Goal: Information Seeking & Learning: Learn about a topic

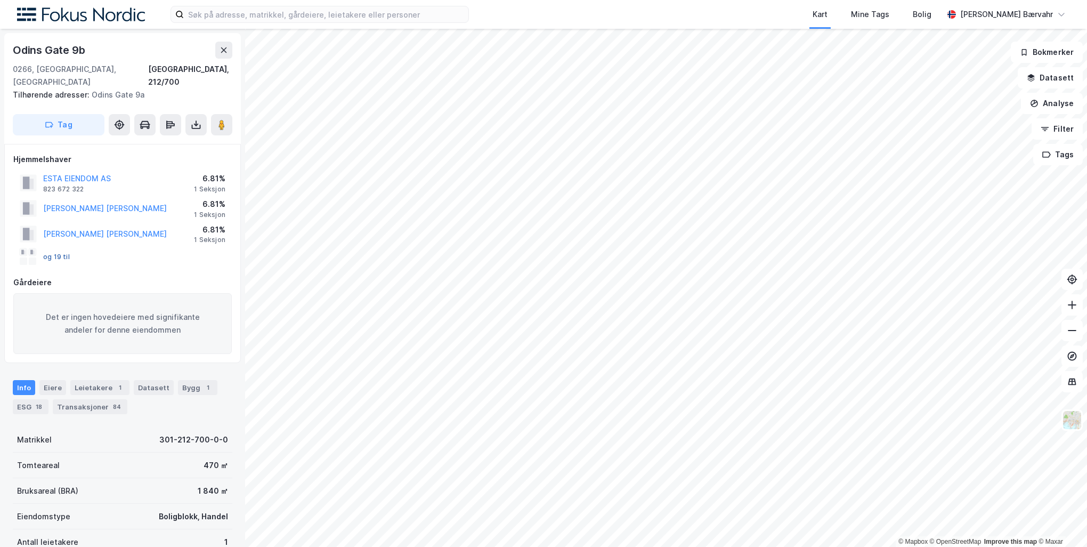
click at [0, 0] on button "og 19 til" at bounding box center [0, 0] width 0 height 0
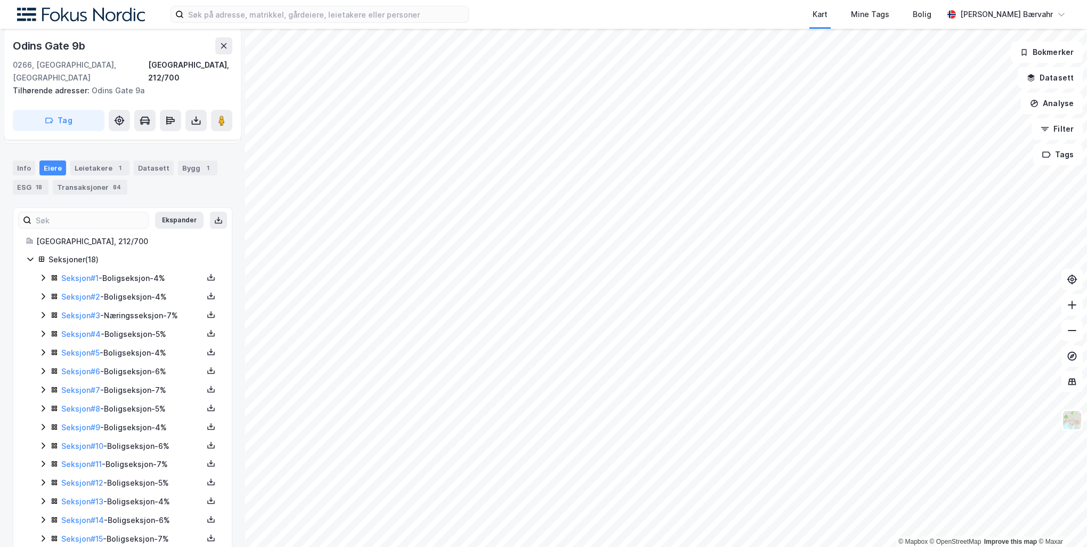
scroll to position [182, 0]
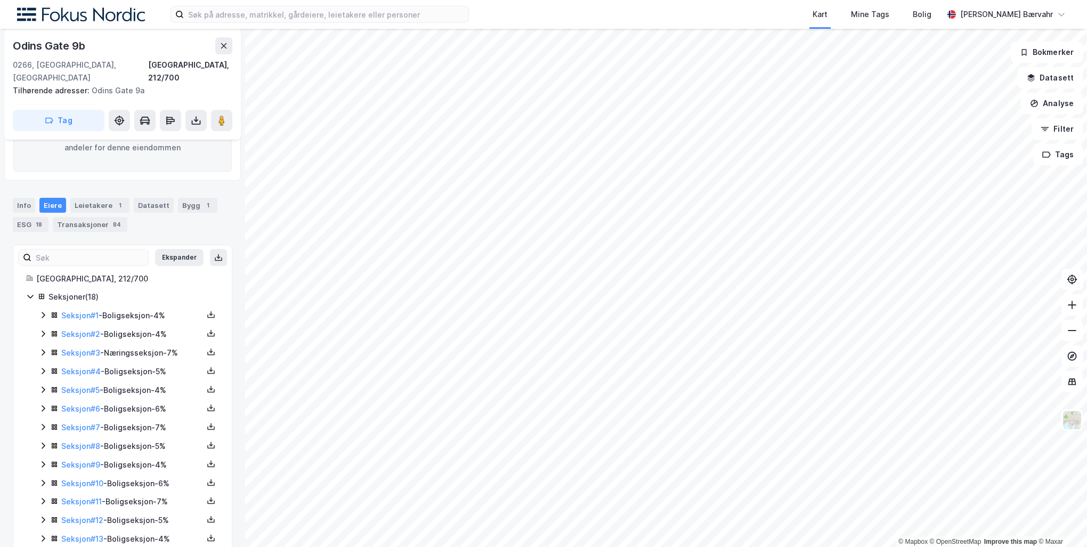
click at [42, 329] on icon at bounding box center [43, 333] width 9 height 9
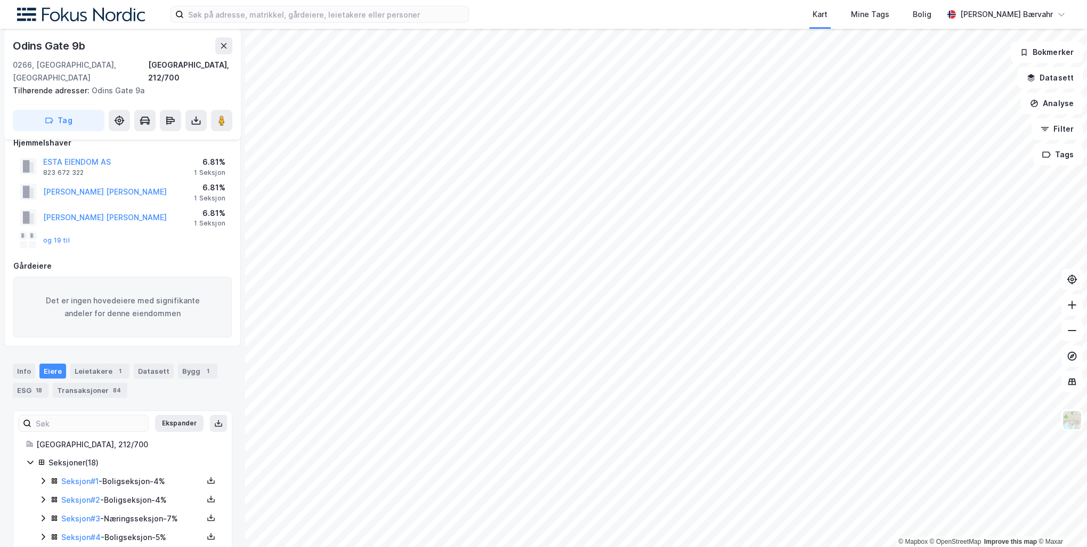
scroll to position [0, 0]
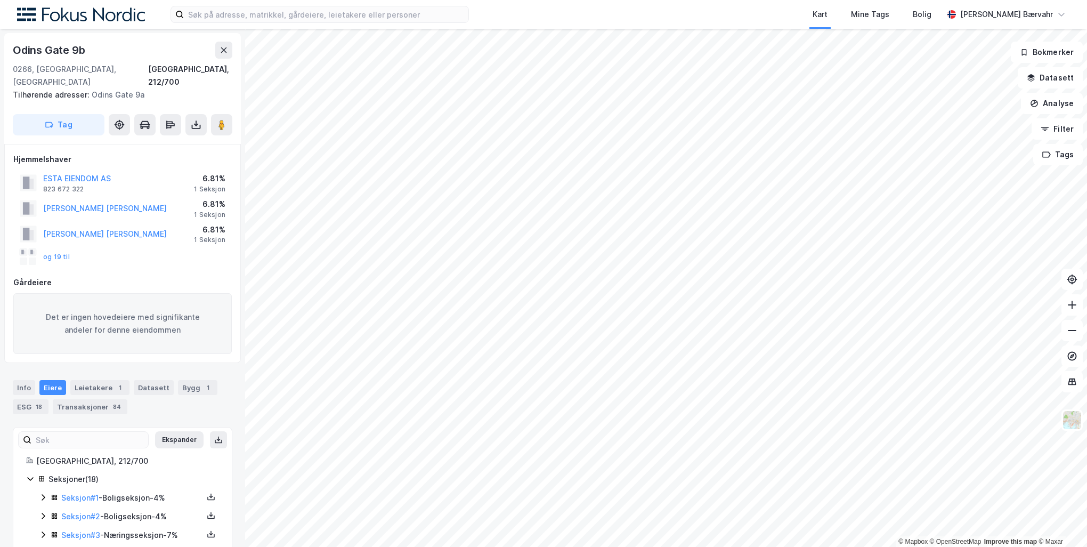
click at [63, 248] on div "og 19 til" at bounding box center [45, 256] width 50 height 17
click at [0, 0] on button "og 19 til" at bounding box center [0, 0] width 0 height 0
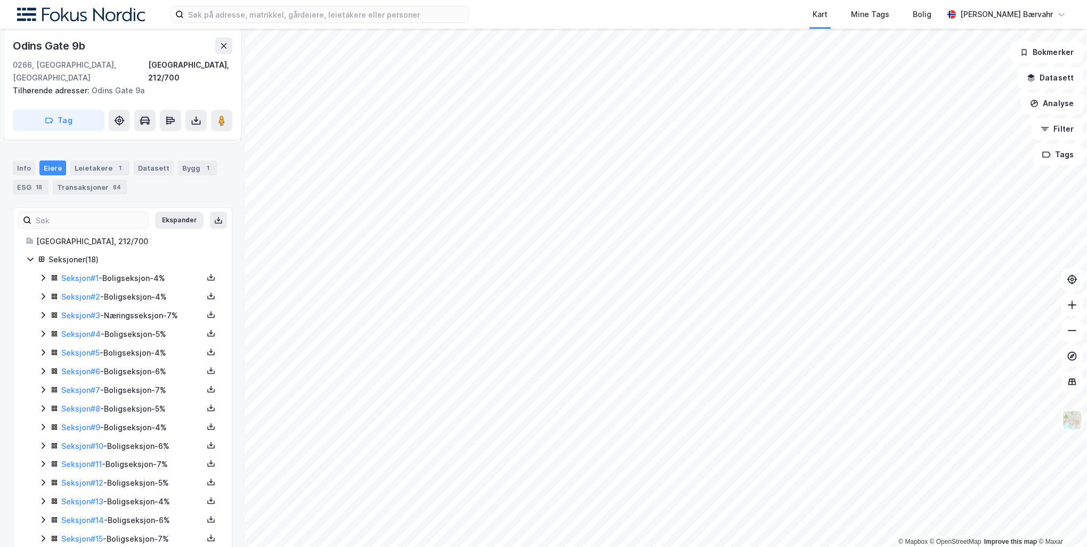
click at [45, 273] on icon at bounding box center [43, 277] width 9 height 9
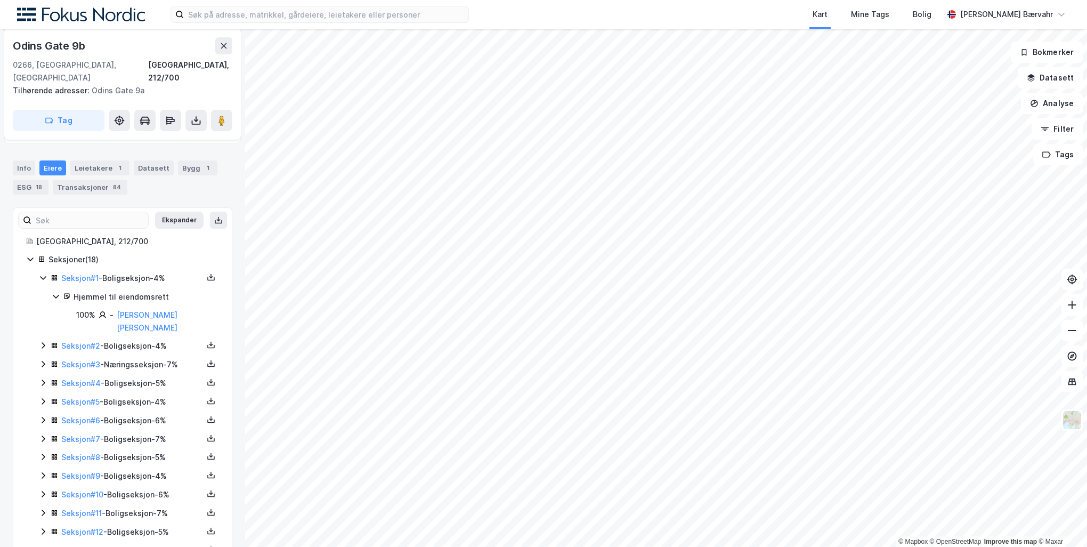
click at [43, 341] on icon at bounding box center [43, 345] width 9 height 9
click at [44, 396] on icon at bounding box center [43, 400] width 9 height 9
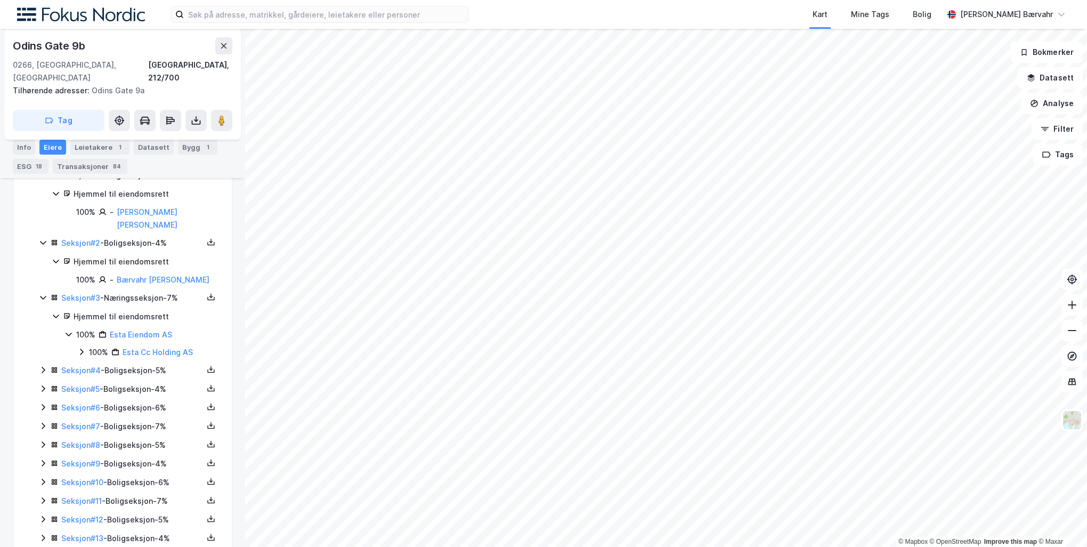
scroll to position [326, 0]
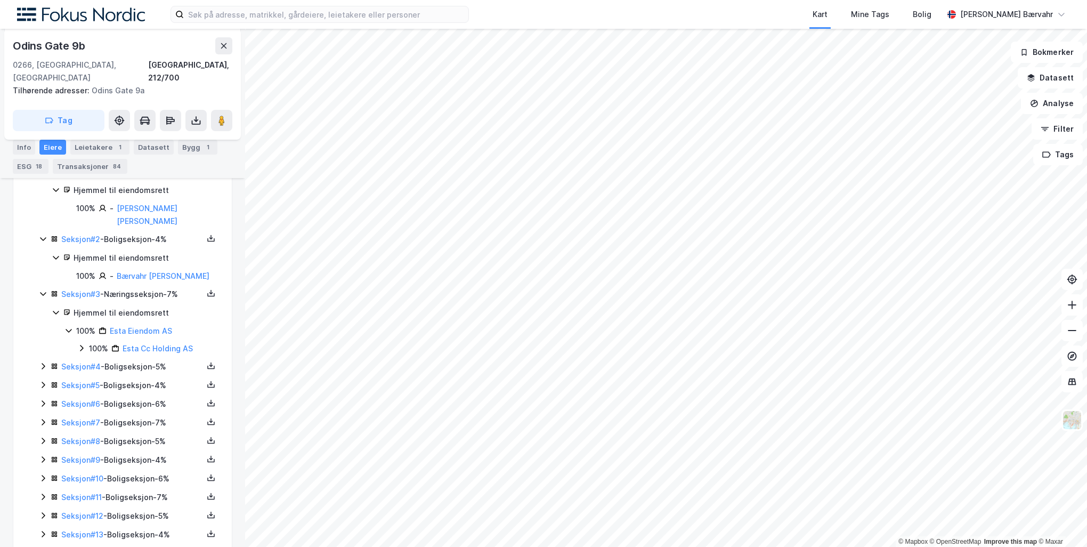
click at [45, 362] on icon at bounding box center [43, 366] width 9 height 9
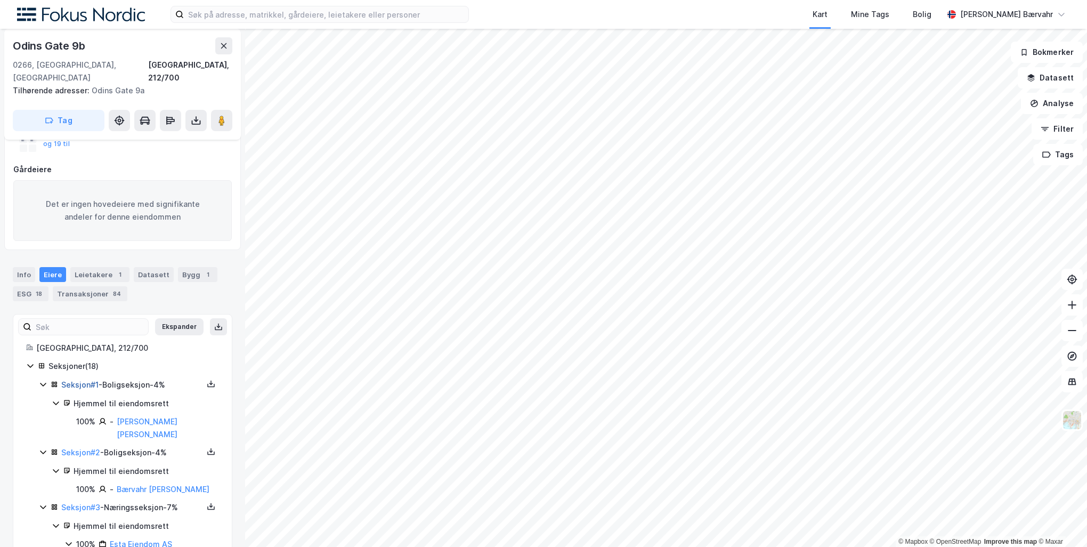
click at [62, 380] on link "Seksjon # 1" at bounding box center [79, 384] width 37 height 9
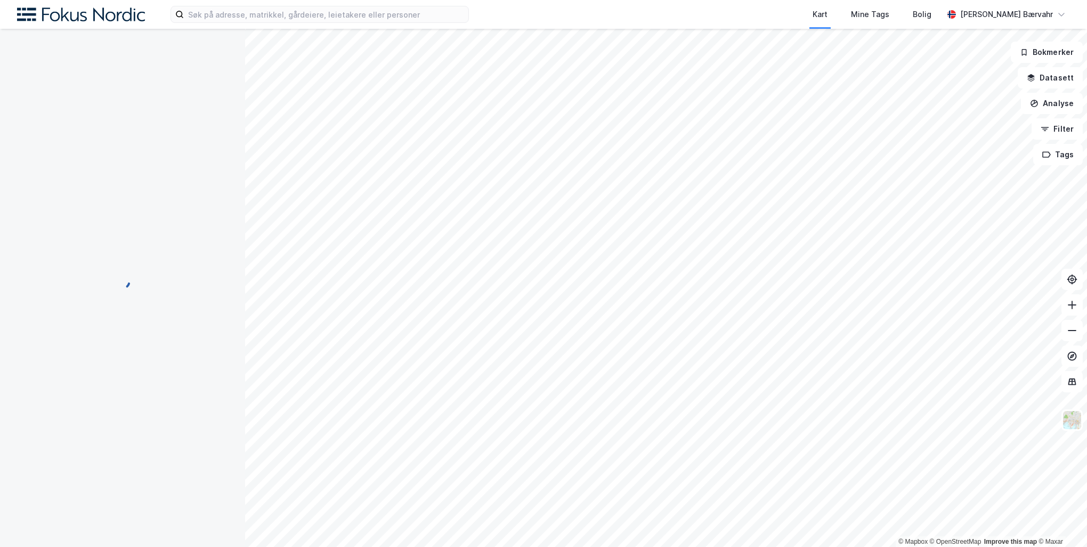
scroll to position [34, 0]
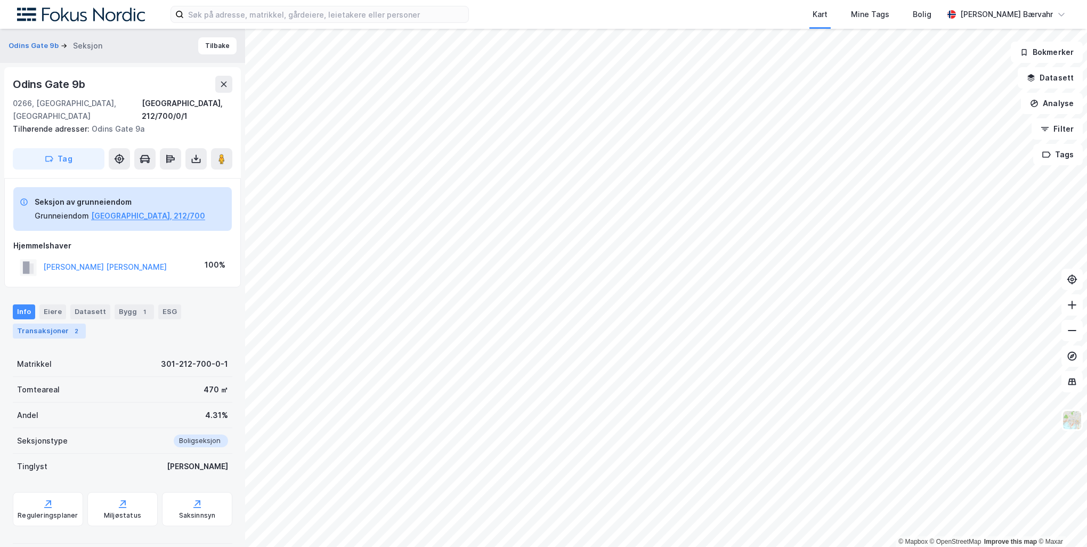
click at [76, 323] on div "Transaksjoner 2" at bounding box center [49, 330] width 73 height 15
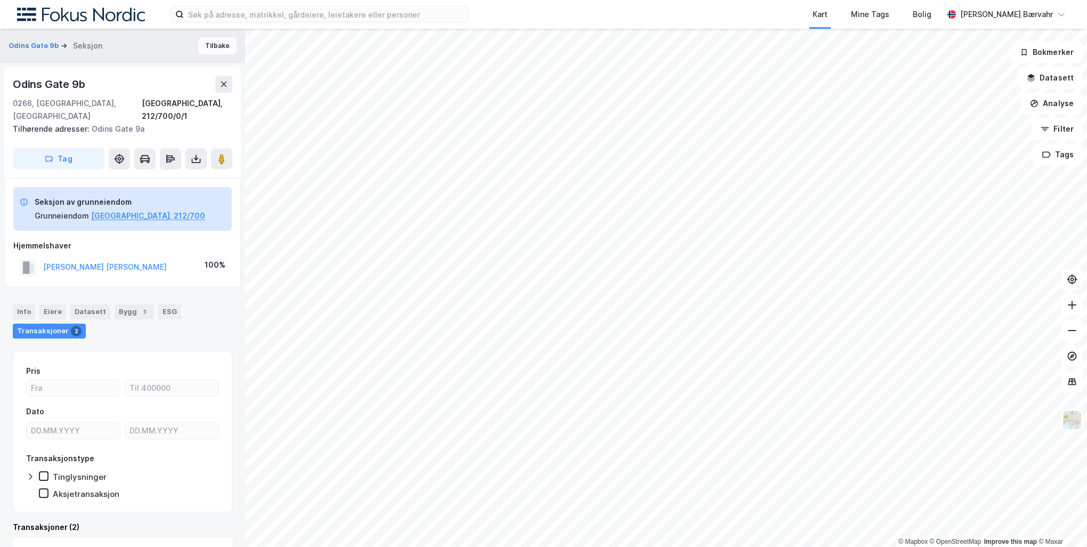
click at [206, 48] on button "Tilbake" at bounding box center [217, 45] width 38 height 17
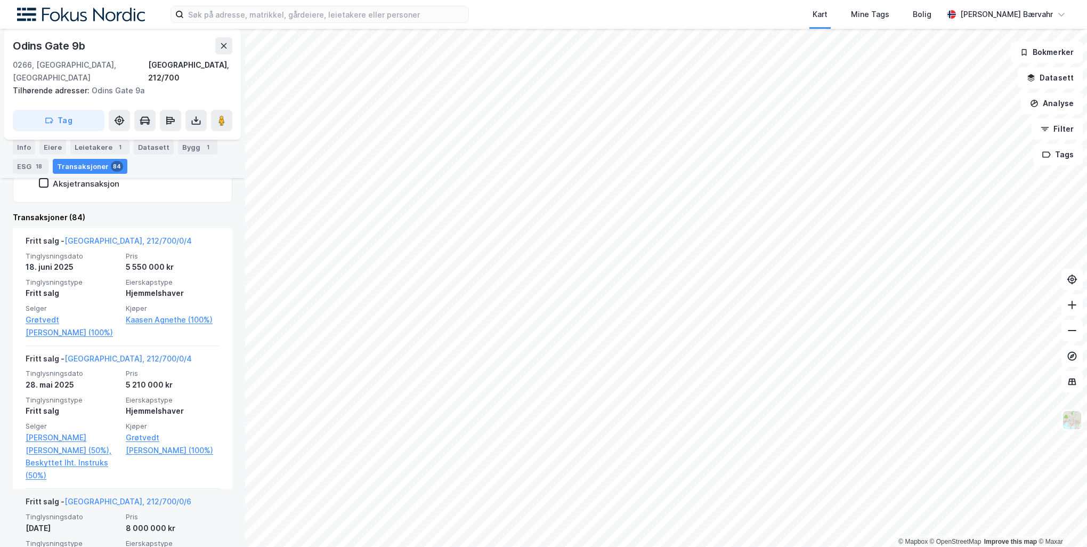
scroll to position [439, 0]
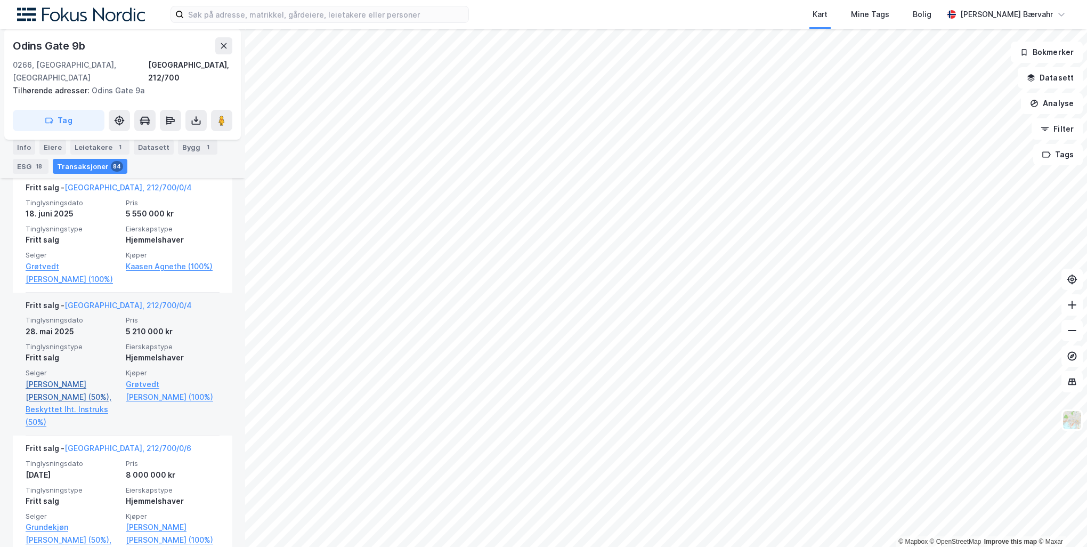
click at [64, 378] on link "[PERSON_NAME] [PERSON_NAME] (50%)," at bounding box center [73, 391] width 94 height 26
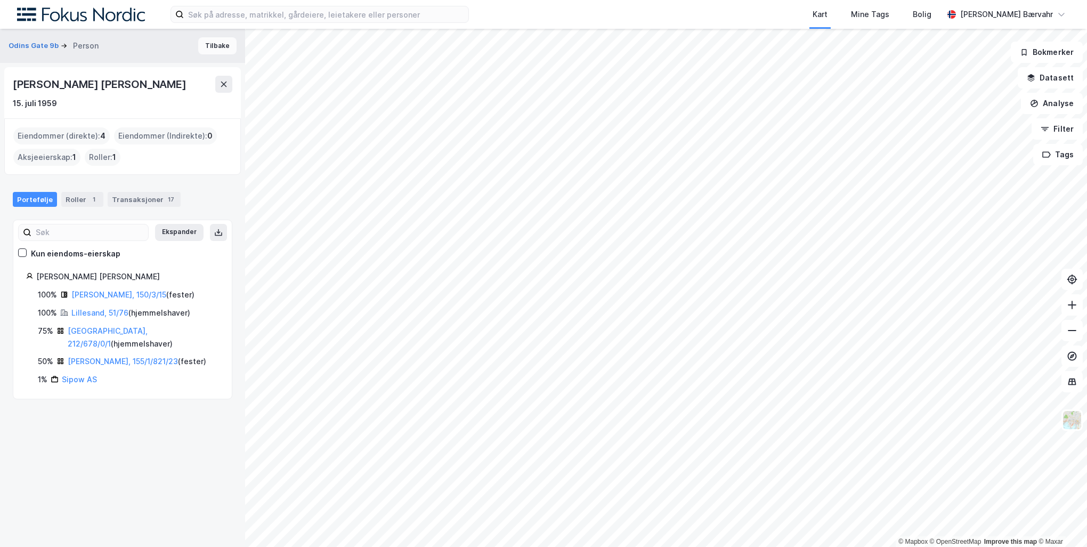
click at [209, 46] on button "Tilbake" at bounding box center [217, 45] width 38 height 17
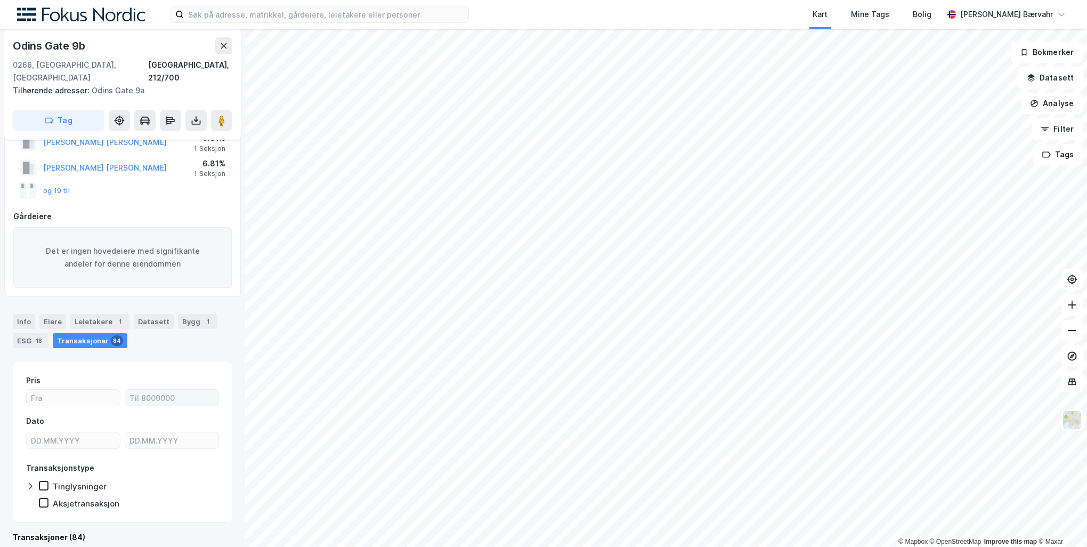
scroll to position [332, 0]
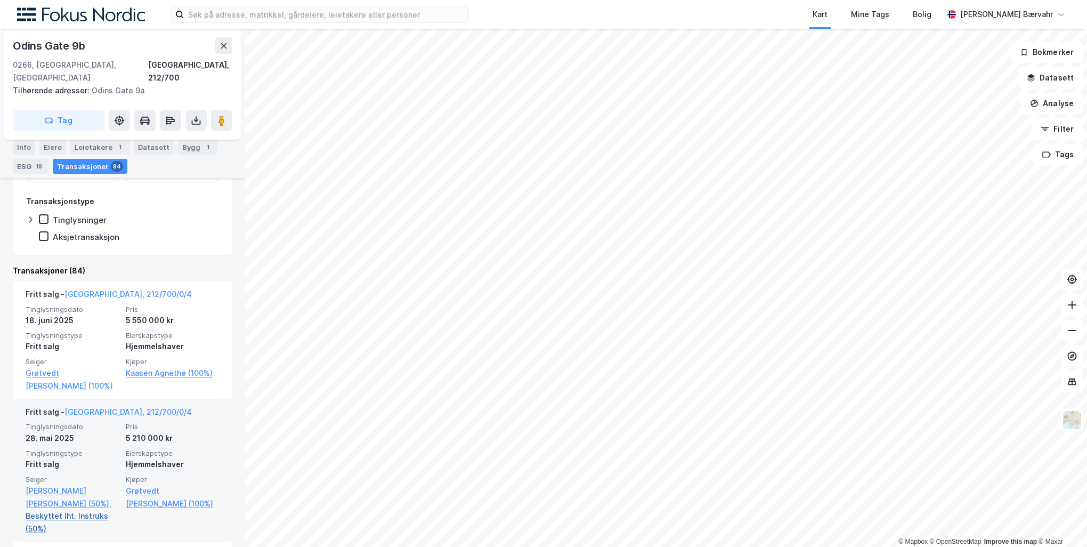
click at [71, 509] on link "Beskyttet Iht. Instruks (50%)" at bounding box center [73, 522] width 94 height 26
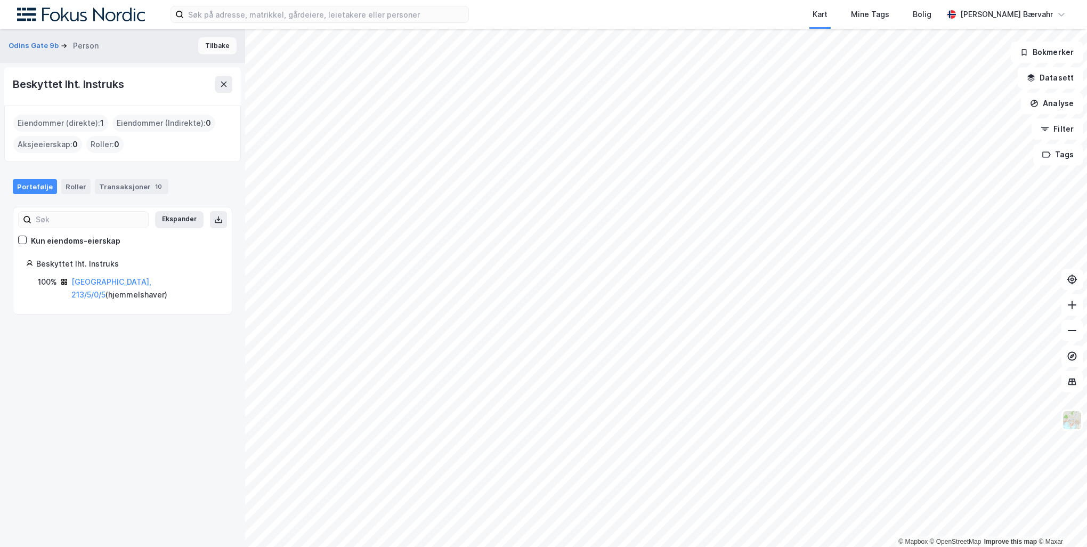
click at [224, 48] on button "Tilbake" at bounding box center [217, 45] width 38 height 17
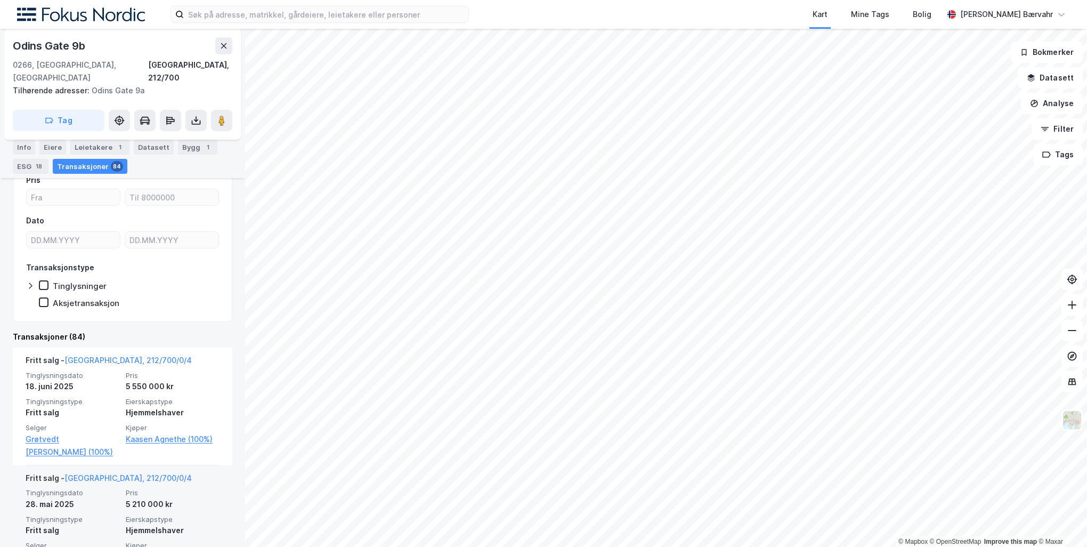
scroll to position [373, 0]
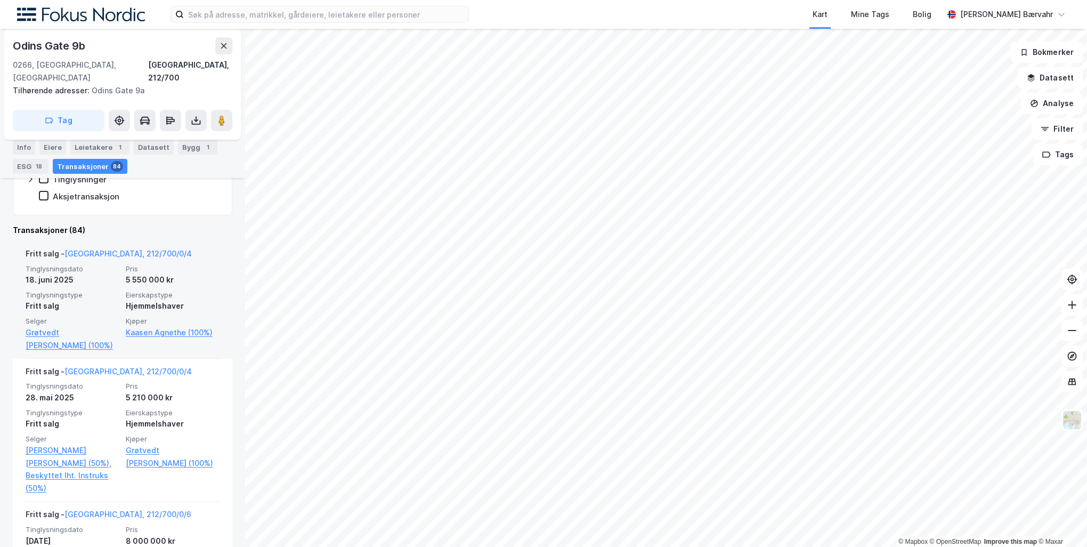
click at [189, 290] on span "Eierskapstype" at bounding box center [173, 294] width 94 height 9
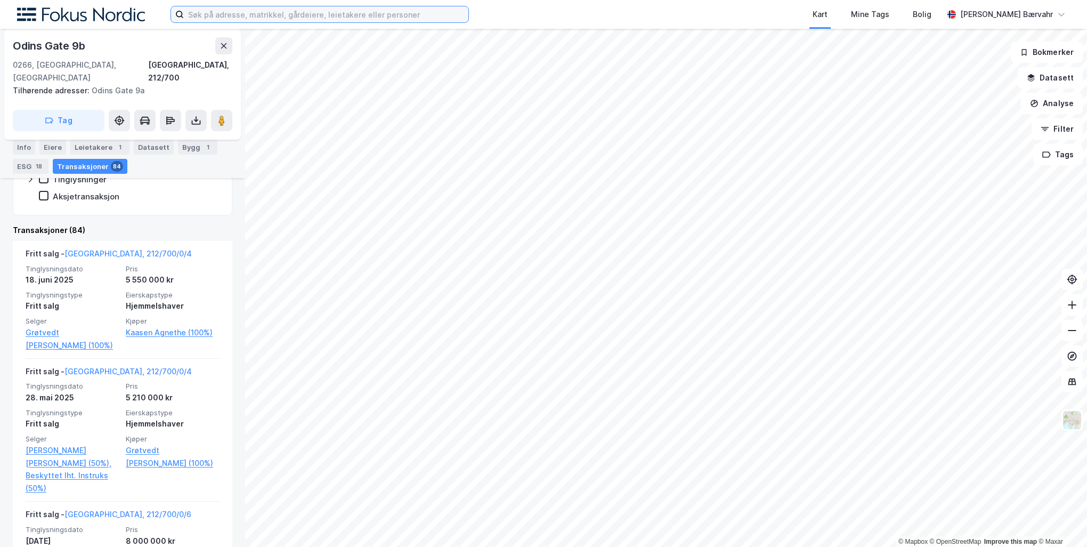
click at [396, 16] on input at bounding box center [326, 14] width 284 height 16
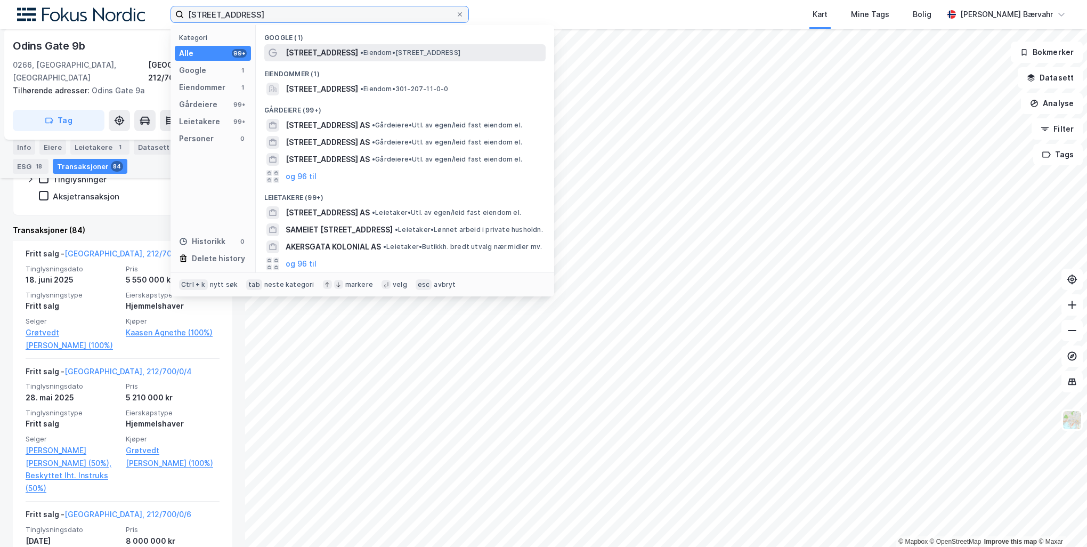
type input "[STREET_ADDRESS]"
click at [392, 50] on span "• Eiendom • [STREET_ADDRESS]" at bounding box center [410, 52] width 100 height 9
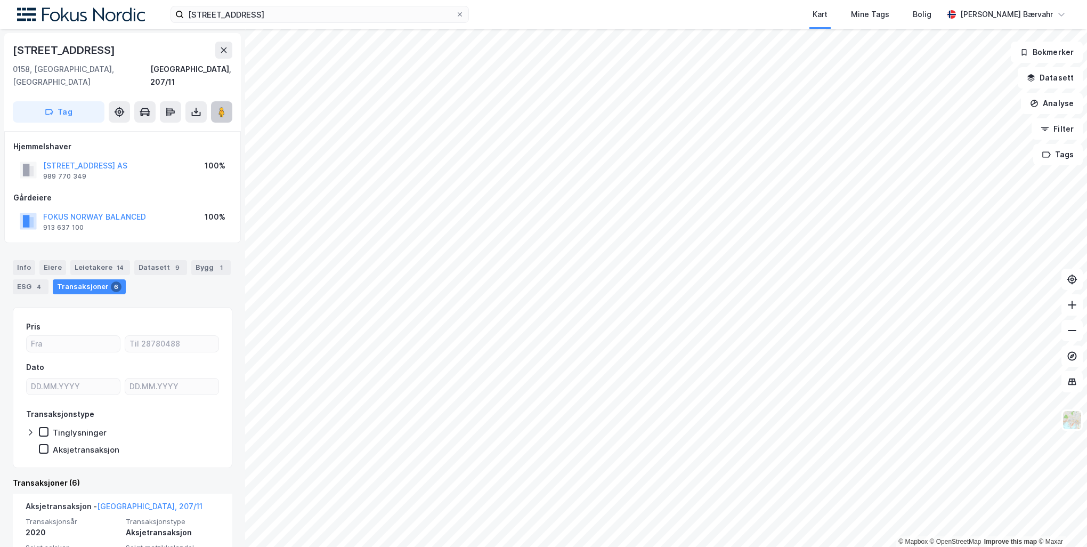
click at [226, 107] on icon at bounding box center [221, 112] width 11 height 11
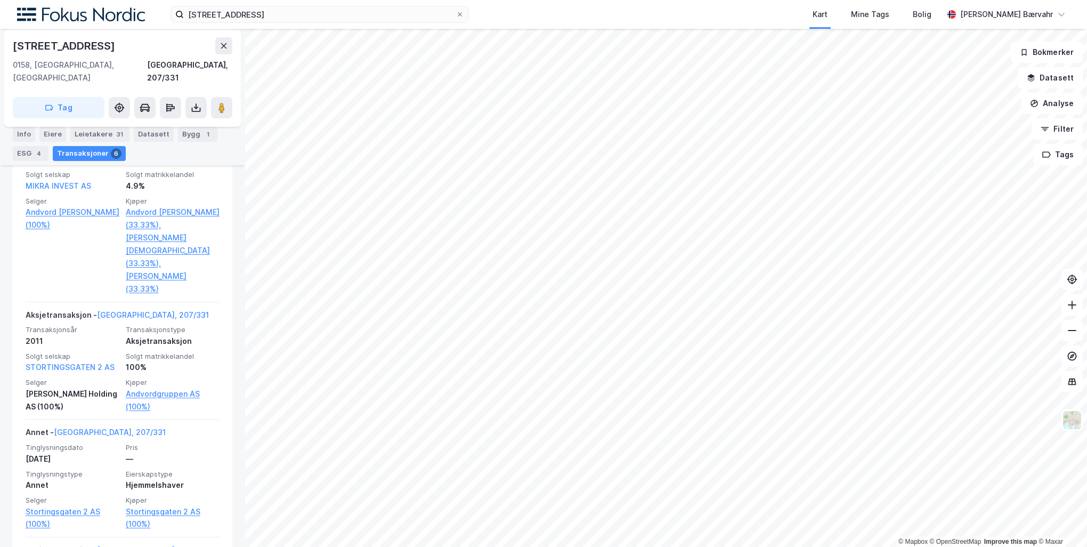
scroll to position [373, 0]
